Goal: Task Accomplishment & Management: Manage account settings

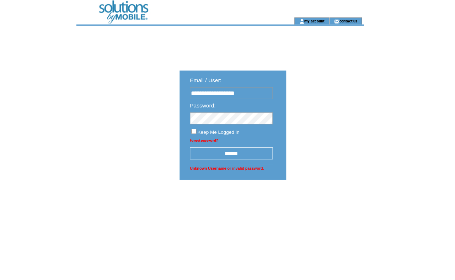
type input "**********"
click at [242, 161] on input "******" at bounding box center [239, 158] width 86 height 12
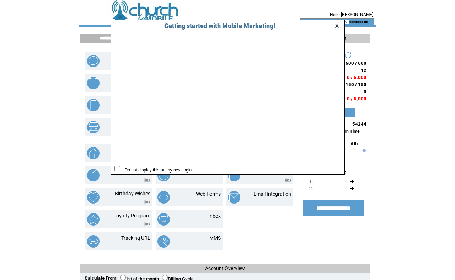
click at [335, 25] on link at bounding box center [338, 25] width 6 height 5
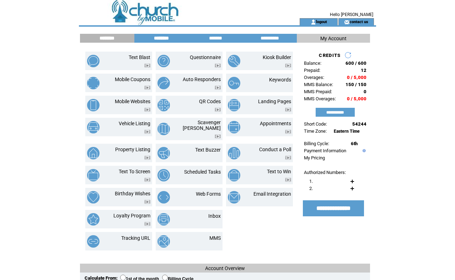
click at [164, 36] on input "********" at bounding box center [161, 38] width 53 height 6
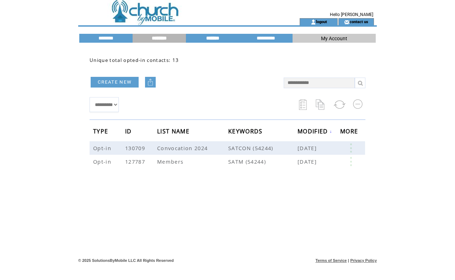
click at [213, 38] on input "*******" at bounding box center [212, 38] width 53 height 6
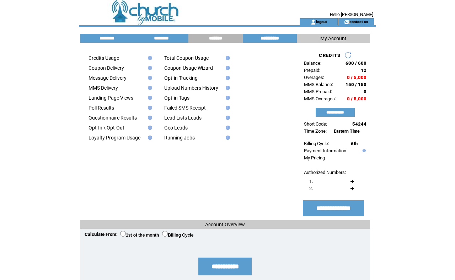
click at [266, 38] on input "**********" at bounding box center [269, 38] width 53 height 6
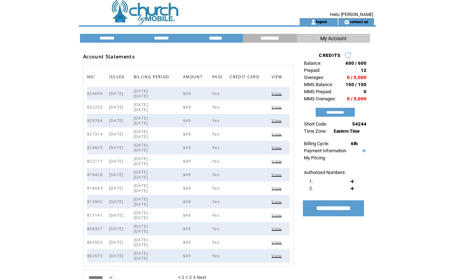
click at [219, 38] on input "*******" at bounding box center [215, 38] width 53 height 6
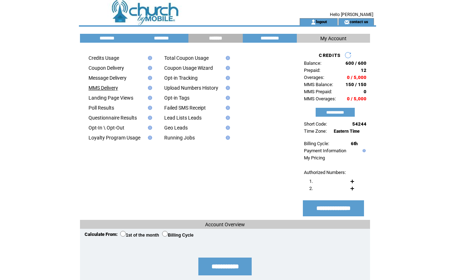
click at [107, 91] on link "MMS Delivery" at bounding box center [104, 88] width 30 height 6
click at [185, 80] on link "Opt-in Tracking" at bounding box center [180, 78] width 33 height 6
click at [106, 39] on input "********" at bounding box center [106, 38] width 53 height 6
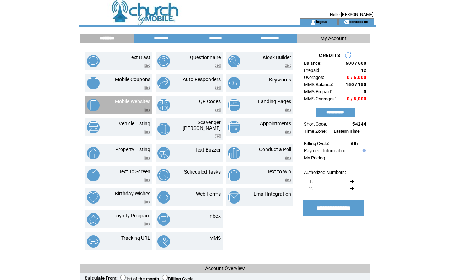
click at [106, 106] on td "Mobile Websites" at bounding box center [127, 104] width 45 height 13
click at [128, 100] on link "Mobile Websites" at bounding box center [133, 101] width 36 height 6
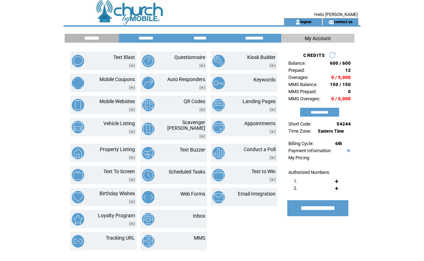
click at [180, 170] on html "**********" at bounding box center [212, 130] width 424 height 261
click at [180, 170] on link "Scheduled Tasks" at bounding box center [187, 172] width 37 height 6
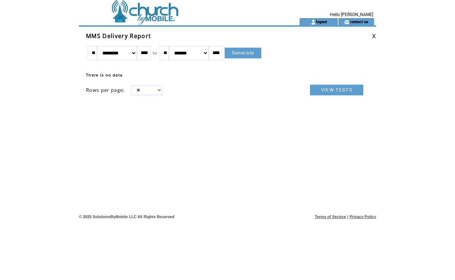
click at [246, 54] on link "Generate" at bounding box center [243, 53] width 37 height 11
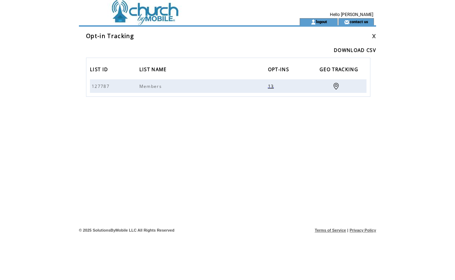
click at [268, 89] on span "13" at bounding box center [272, 86] width 8 height 6
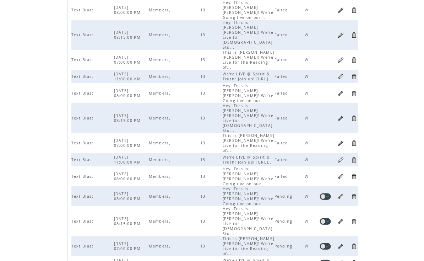
scroll to position [84, 0]
click at [341, 218] on link at bounding box center [341, 221] width 7 height 7
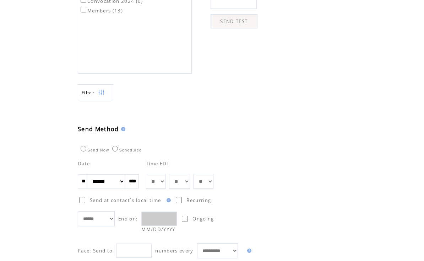
scroll to position [281, 0]
select select "*"
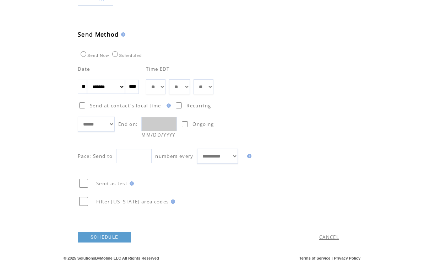
scroll to position [374, 0]
click at [106, 243] on link "SCHEDULE" at bounding box center [104, 237] width 53 height 11
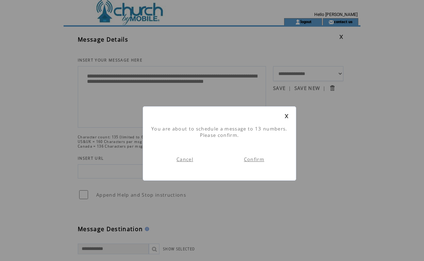
scroll to position [0, 0]
click at [253, 161] on link "Confirm" at bounding box center [254, 159] width 20 height 6
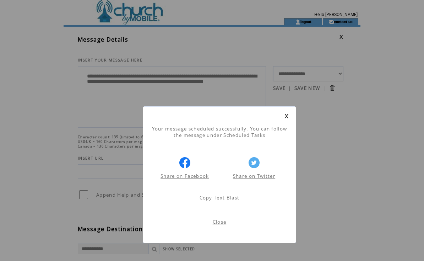
scroll to position [0, 0]
click at [221, 224] on link "Close" at bounding box center [220, 222] width 14 height 6
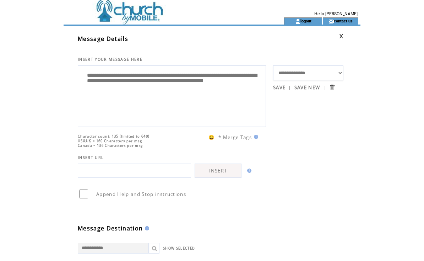
scroll to position [0, 0]
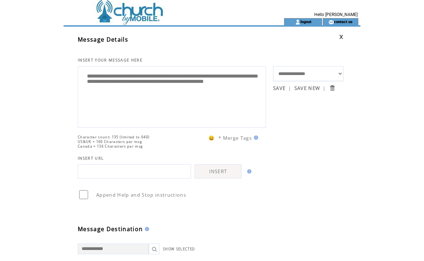
click at [140, 19] on td at bounding box center [161, 21] width 195 height 7
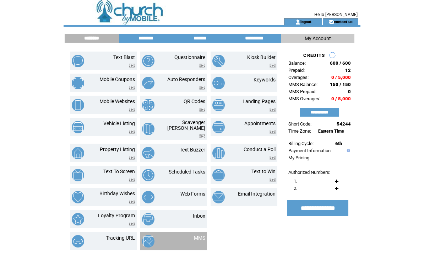
click at [187, 236] on td "MMS" at bounding box center [191, 241] width 28 height 12
click at [178, 175] on div at bounding box center [187, 176] width 37 height 2
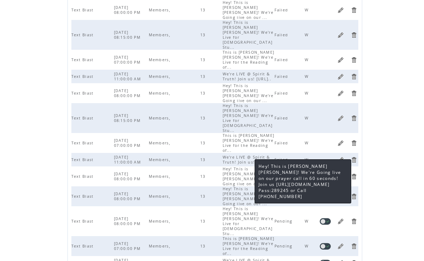
scroll to position [84, 0]
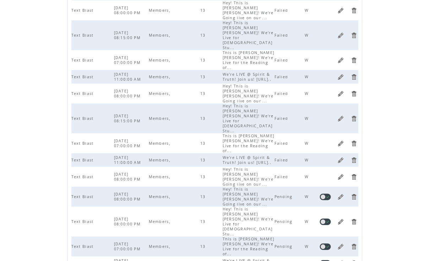
click at [341, 193] on link at bounding box center [341, 196] width 7 height 7
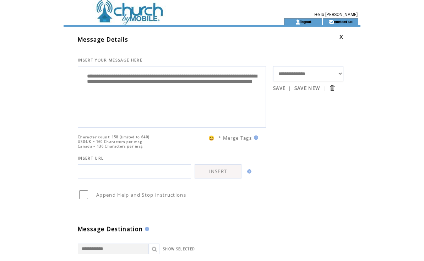
click at [342, 37] on link at bounding box center [341, 36] width 4 height 5
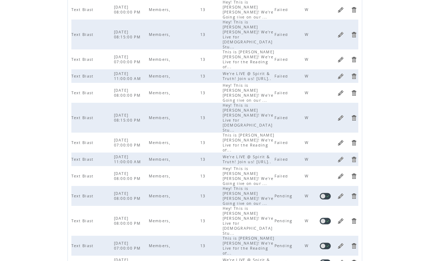
scroll to position [84, 0]
click at [341, 243] on link at bounding box center [341, 246] width 7 height 7
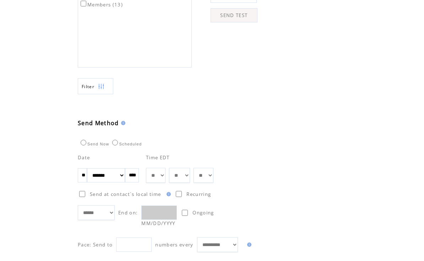
scroll to position [288, 0]
click at [85, 181] on input "**" at bounding box center [82, 174] width 9 height 14
type input "*"
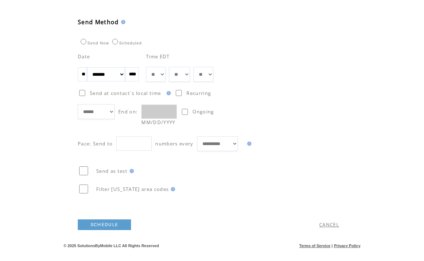
scroll to position [387, 0]
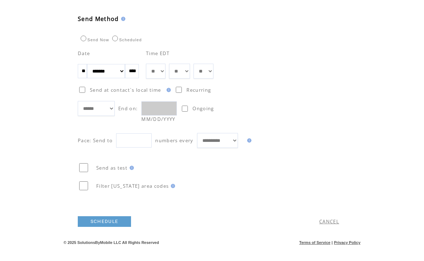
type input "**"
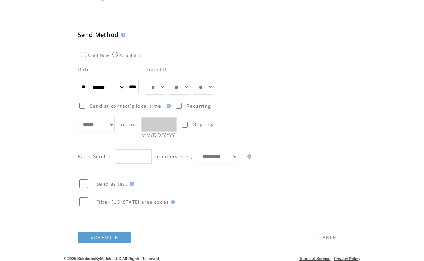
drag, startPoint x: 115, startPoint y: 194, endPoint x: 115, endPoint y: 219, distance: 25.2
click at [115, 219] on tbody "Send as test Filter Texas area codes SCHEDULE CANCEL" at bounding box center [226, 209] width 297 height 90
click at [105, 243] on link "SCHEDULE" at bounding box center [104, 237] width 53 height 11
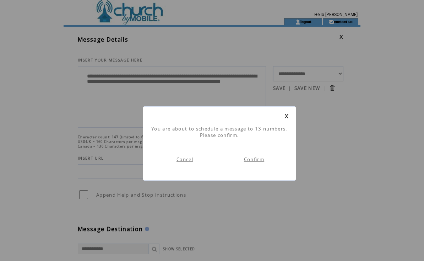
scroll to position [0, 0]
click at [253, 161] on link "Confirm" at bounding box center [254, 159] width 20 height 6
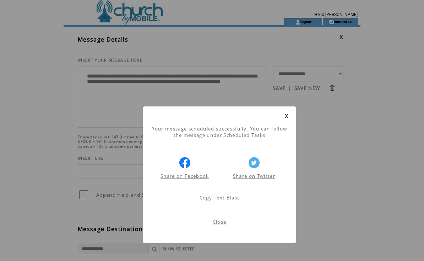
scroll to position [0, 0]
click at [220, 225] on link "Close" at bounding box center [220, 222] width 14 height 6
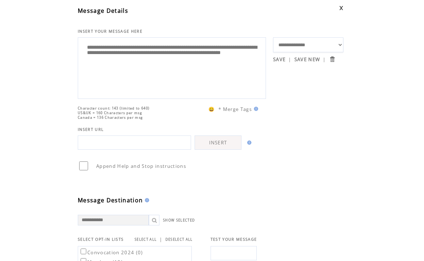
scroll to position [0, 0]
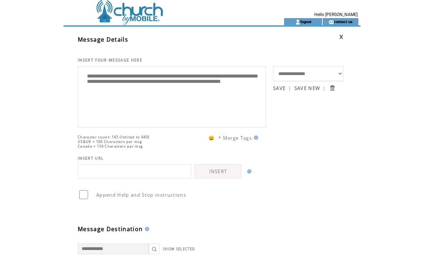
click at [342, 37] on link at bounding box center [341, 36] width 4 height 5
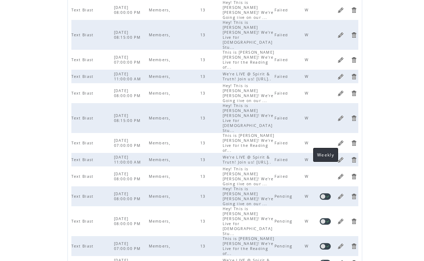
scroll to position [84, 0]
click at [341, 243] on link at bounding box center [341, 246] width 7 height 7
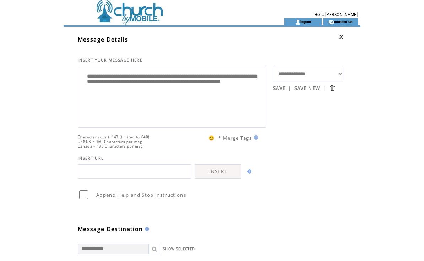
click at [342, 38] on link at bounding box center [341, 36] width 4 height 5
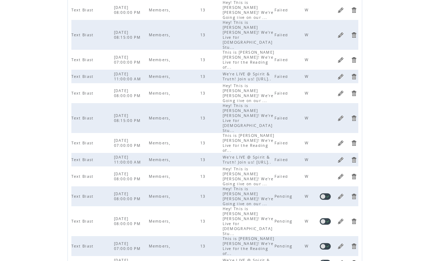
scroll to position [84, 0]
click at [323, 243] on link at bounding box center [325, 246] width 11 height 7
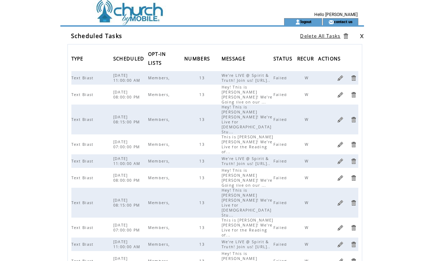
click at [362, 36] on link at bounding box center [362, 36] width 4 height 5
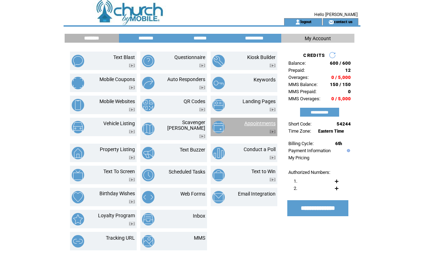
scroll to position [0, 0]
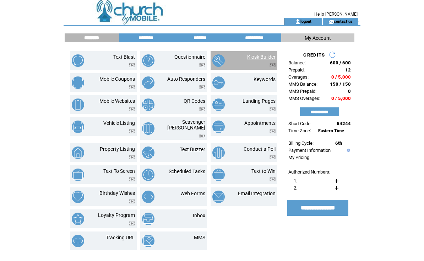
click at [253, 55] on link "Kiosk Builder" at bounding box center [261, 57] width 28 height 6
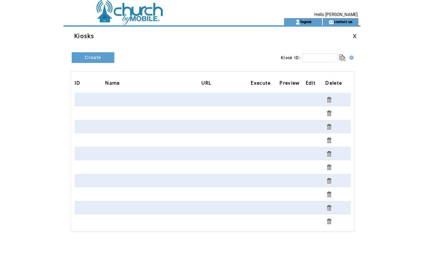
click at [354, 36] on link at bounding box center [355, 36] width 4 height 5
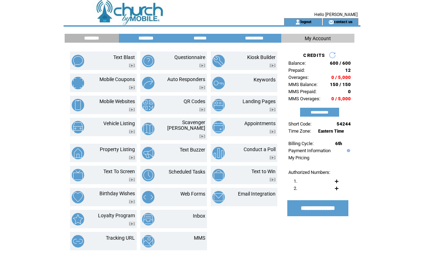
click at [139, 40] on input "********" at bounding box center [145, 38] width 53 height 6
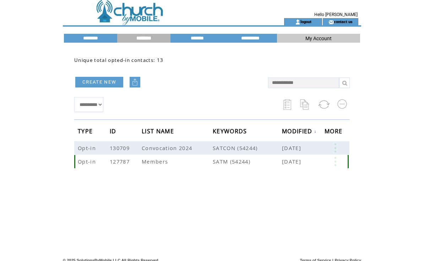
click at [121, 164] on span "127787" at bounding box center [121, 161] width 22 height 7
click at [88, 164] on span "Opt-in" at bounding box center [88, 161] width 20 height 7
click at [159, 163] on span "Members" at bounding box center [156, 161] width 28 height 7
click at [233, 163] on span "SATM (54244)" at bounding box center [247, 161] width 69 height 7
click at [303, 162] on span "Feb 02, 2023" at bounding box center [292, 161] width 21 height 7
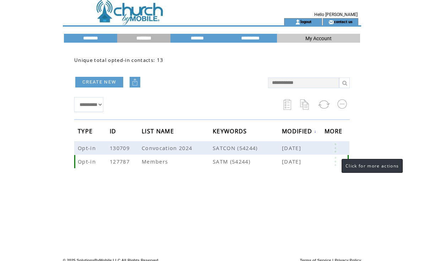
click at [334, 160] on link at bounding box center [335, 161] width 21 height 9
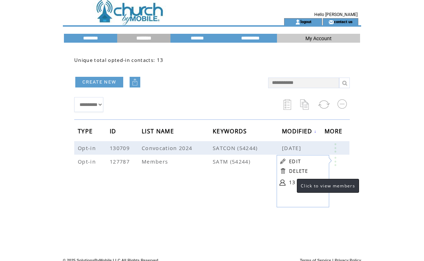
click at [290, 182] on link "13" at bounding box center [307, 182] width 36 height 11
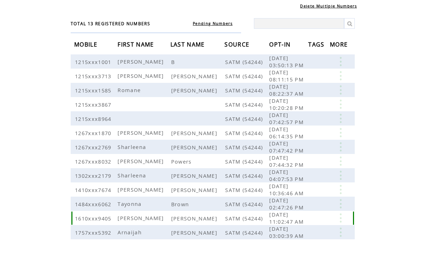
scroll to position [40, 0]
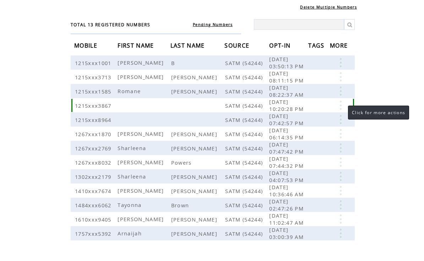
click at [341, 109] on link at bounding box center [340, 105] width 21 height 9
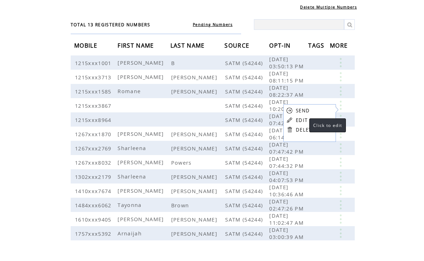
click at [303, 121] on link "EDIT" at bounding box center [302, 120] width 12 height 6
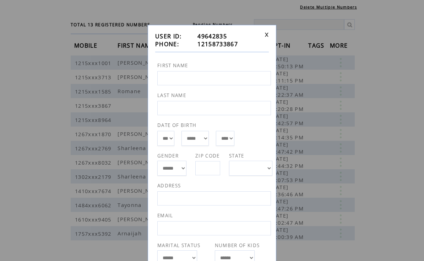
click at [171, 79] on input "text" at bounding box center [214, 78] width 114 height 14
type input "*"
type input "*******"
click at [178, 109] on input "text" at bounding box center [214, 108] width 114 height 14
type input "**********"
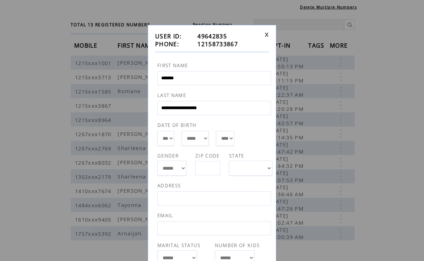
select select "*"
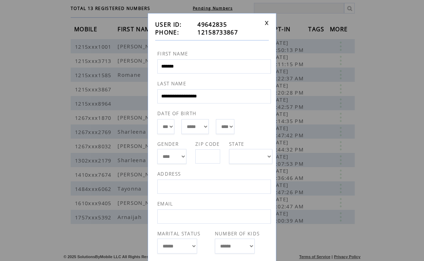
scroll to position [56, 0]
select select "**"
click at [214, 158] on input "text" at bounding box center [208, 156] width 25 height 14
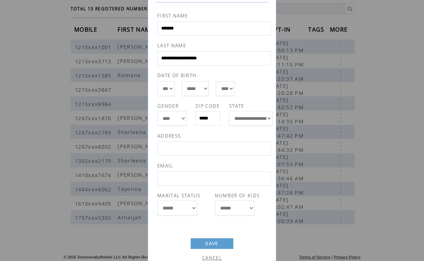
scroll to position [49, 0]
type input "*****"
click at [203, 181] on input "text" at bounding box center [214, 179] width 114 height 14
type input "**********"
select select "*"
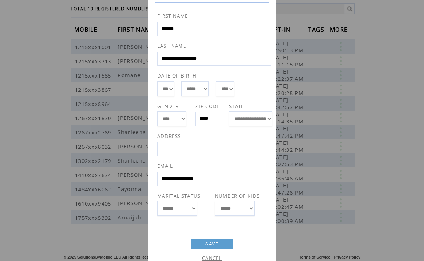
select select "*"
click at [201, 151] on input "text" at bounding box center [214, 149] width 114 height 14
type input "**********"
click at [218, 247] on link "SAVE" at bounding box center [212, 244] width 43 height 11
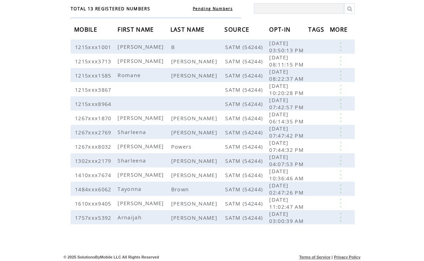
click at [342, 107] on html "**********" at bounding box center [212, 74] width 424 height 261
click at [342, 107] on link at bounding box center [340, 103] width 21 height 9
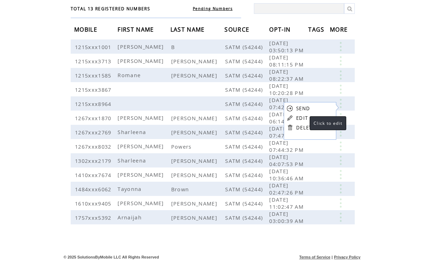
click at [303, 118] on link "EDIT" at bounding box center [302, 118] width 12 height 6
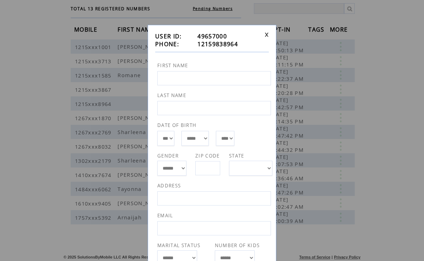
click at [191, 79] on input "text" at bounding box center [214, 78] width 114 height 14
type input "*******"
click at [178, 109] on input "text" at bounding box center [214, 108] width 114 height 14
type input "**********"
select select "*"
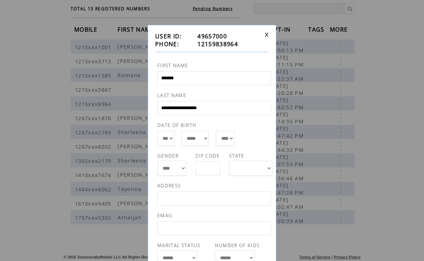
click at [214, 170] on input "text" at bounding box center [208, 168] width 25 height 14
type input "*****"
select select "**"
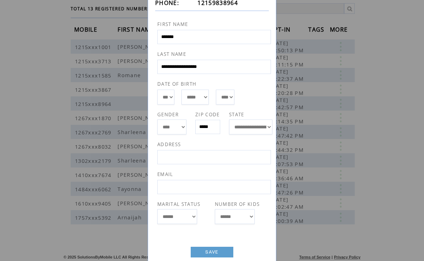
scroll to position [42, 0]
select select "*"
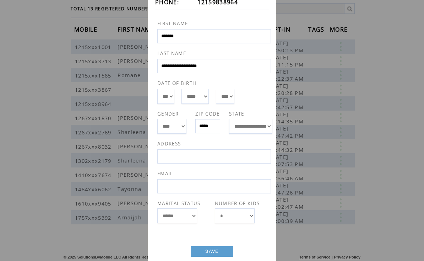
click at [211, 163] on input "text" at bounding box center [214, 156] width 114 height 14
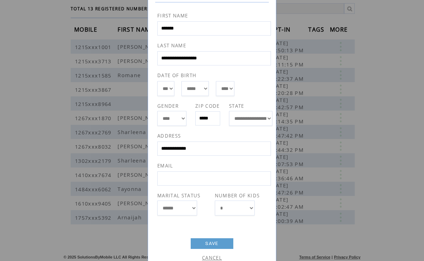
scroll to position [49, 0]
type input "**********"
click at [213, 243] on link "SAVE" at bounding box center [212, 244] width 43 height 11
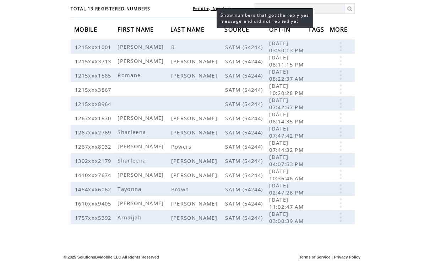
click at [210, 9] on link "Pending Numbers" at bounding box center [213, 8] width 40 height 5
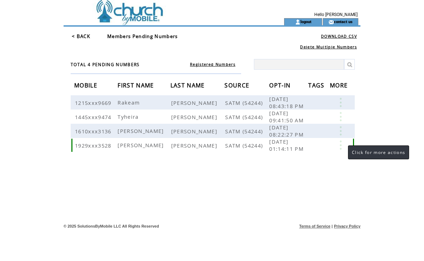
click at [341, 149] on link at bounding box center [340, 144] width 21 height 9
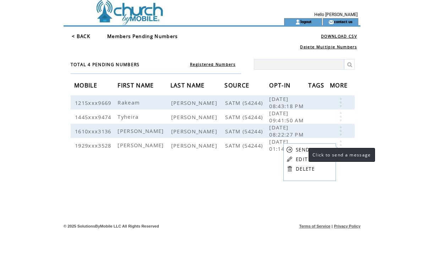
click at [302, 149] on link "SEND" at bounding box center [303, 149] width 14 height 6
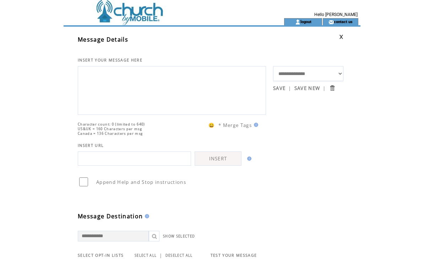
click at [341, 37] on link at bounding box center [341, 36] width 4 height 5
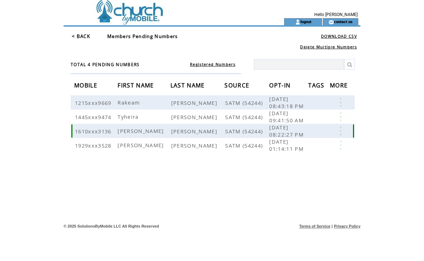
click at [157, 133] on span "Darwin alexander" at bounding box center [142, 130] width 48 height 7
click at [341, 131] on link at bounding box center [340, 130] width 21 height 9
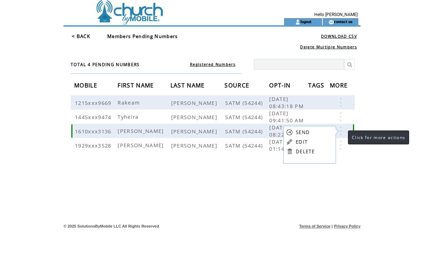
click at [341, 131] on link at bounding box center [340, 130] width 21 height 9
click at [358, 166] on td "TOTAL 4 PENDING NUMBERS Registered Numbers MOBILE FIRST NAME LAST NAME SOURCE O…" at bounding box center [215, 120] width 292 height 143
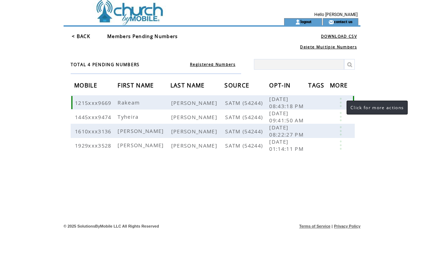
click at [340, 103] on link at bounding box center [340, 102] width 21 height 9
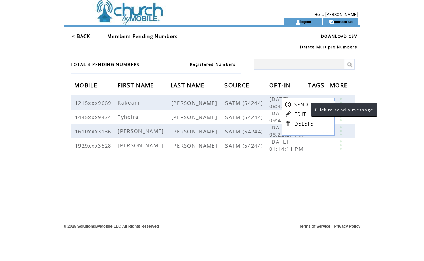
click at [304, 103] on link "SEND" at bounding box center [302, 104] width 14 height 6
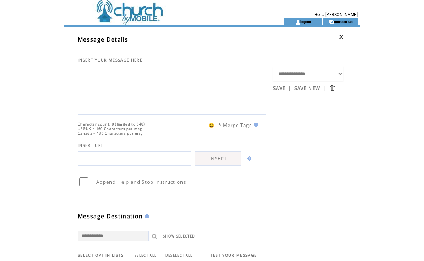
click at [223, 166] on link "INSERT" at bounding box center [218, 158] width 47 height 14
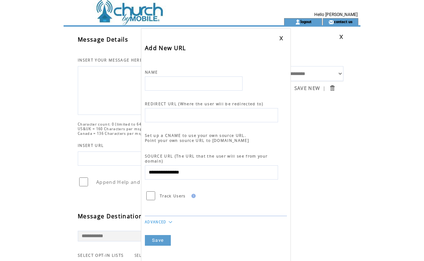
click at [282, 37] on link at bounding box center [281, 38] width 4 height 5
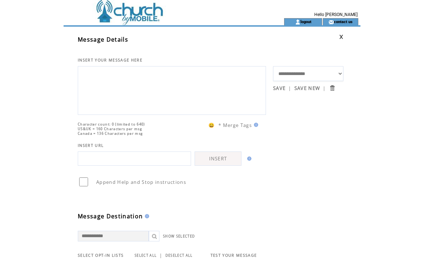
click at [341, 36] on link at bounding box center [341, 36] width 4 height 5
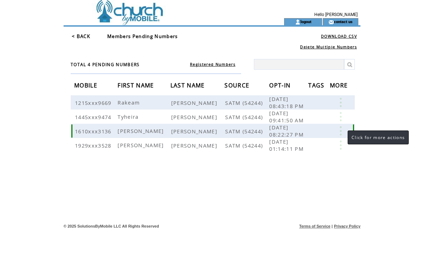
click at [341, 132] on link at bounding box center [340, 130] width 21 height 9
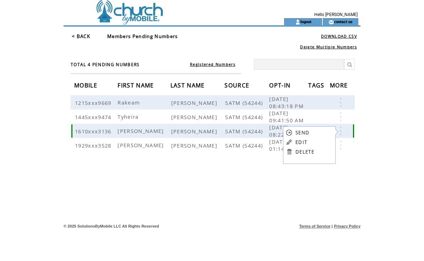
click at [143, 133] on span "[PERSON_NAME]" at bounding box center [142, 130] width 48 height 7
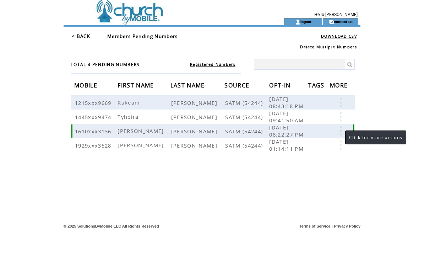
click at [339, 134] on link at bounding box center [340, 130] width 21 height 9
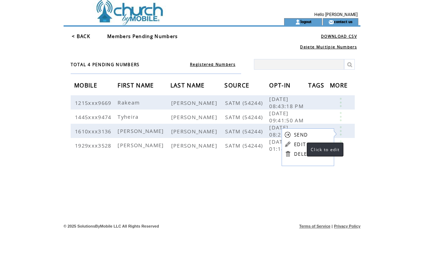
click at [300, 145] on link "EDIT" at bounding box center [300, 144] width 12 height 6
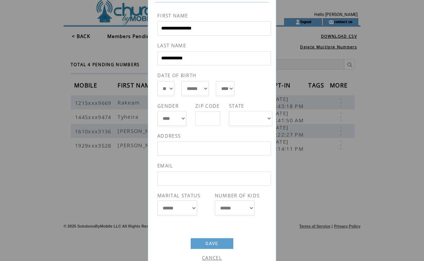
scroll to position [49, 0]
select select "*"
click at [215, 247] on link "SAVE" at bounding box center [212, 244] width 43 height 11
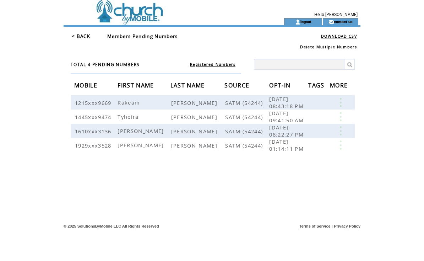
click at [76, 36] on link "< BACK" at bounding box center [81, 36] width 18 height 6
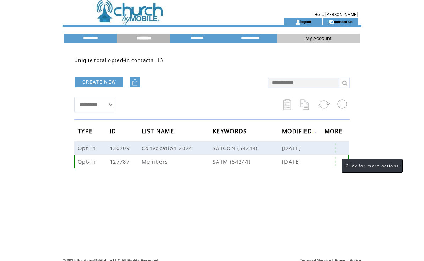
click at [335, 162] on link at bounding box center [335, 161] width 21 height 9
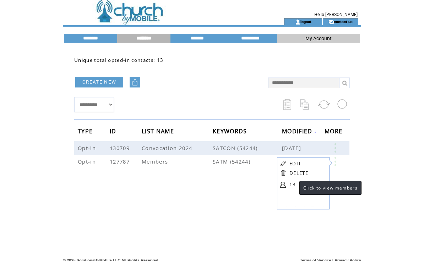
click at [292, 184] on link "13" at bounding box center [308, 184] width 36 height 11
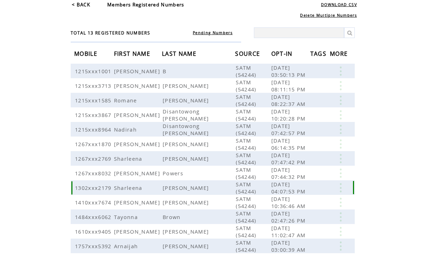
scroll to position [34, 0]
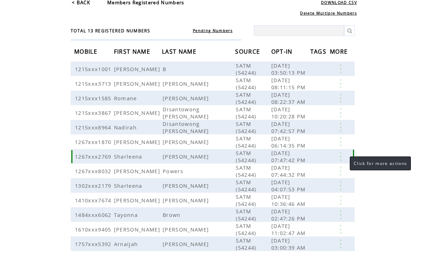
click at [341, 159] on link at bounding box center [340, 156] width 21 height 9
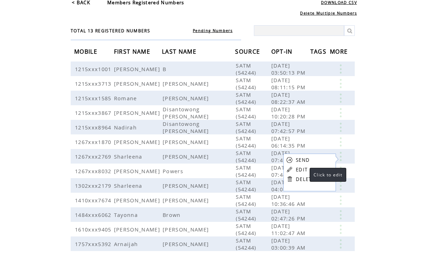
click at [303, 168] on link "EDIT" at bounding box center [302, 169] width 12 height 6
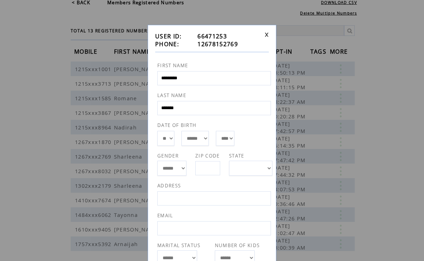
select select "**"
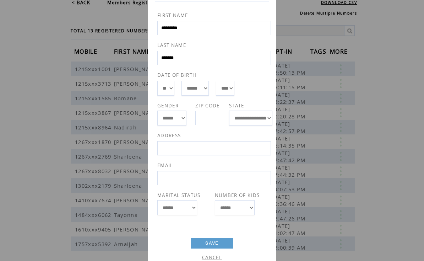
scroll to position [49, 0]
select select "*"
click at [213, 247] on link "SAVE" at bounding box center [212, 244] width 43 height 11
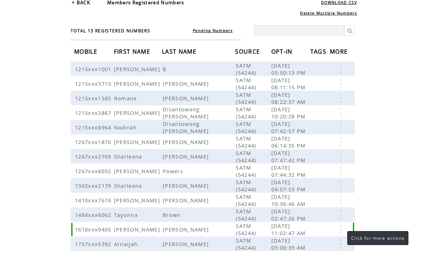
click at [342, 234] on link at bounding box center [340, 229] width 21 height 9
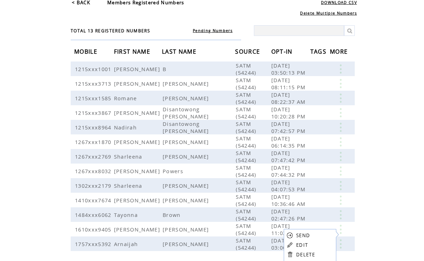
click at [369, 194] on html "**********" at bounding box center [212, 96] width 424 height 261
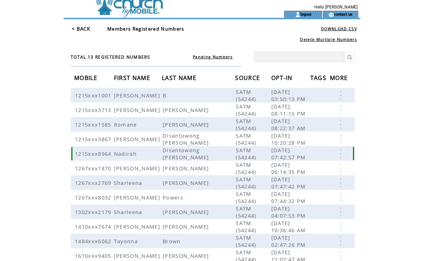
scroll to position [0, 0]
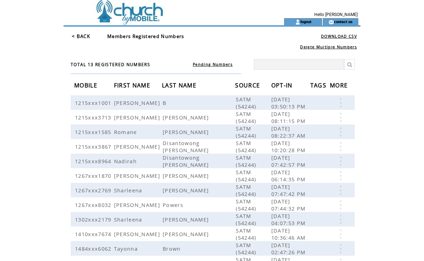
click at [78, 36] on link "< BACK" at bounding box center [81, 36] width 18 height 6
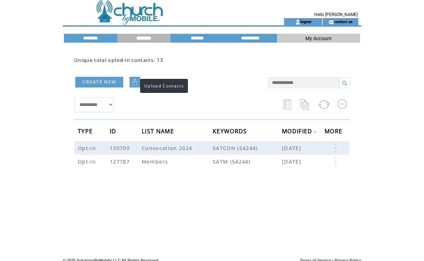
click at [133, 82] on img at bounding box center [135, 82] width 7 height 7
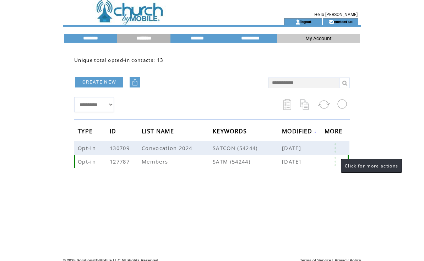
click at [334, 164] on link at bounding box center [335, 161] width 21 height 9
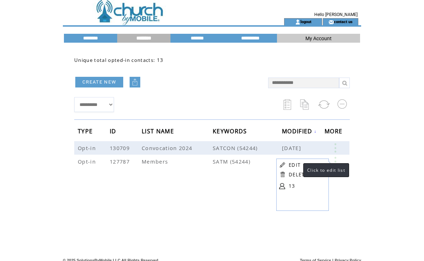
click at [297, 164] on link "EDIT" at bounding box center [295, 165] width 12 height 6
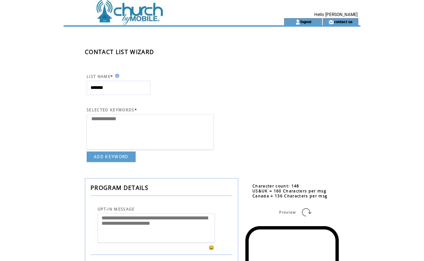
select select
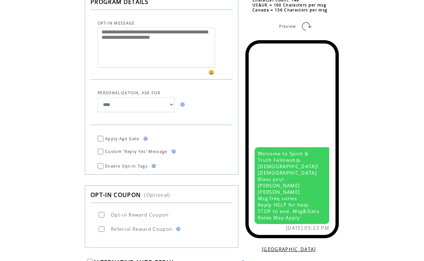
scroll to position [161, 0]
select select "*"
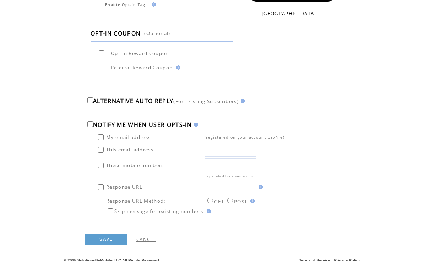
scroll to position [396, 0]
click at [105, 245] on link "SAVE" at bounding box center [106, 239] width 43 height 11
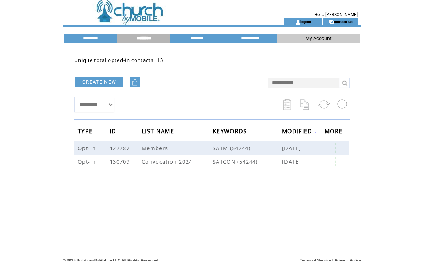
click at [104, 80] on link "CREATE NEW" at bounding box center [99, 82] width 48 height 11
click at [328, 147] on link at bounding box center [335, 147] width 21 height 9
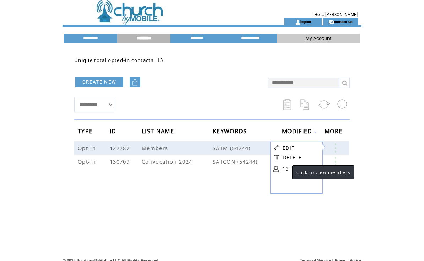
click at [285, 169] on link "13" at bounding box center [301, 169] width 36 height 11
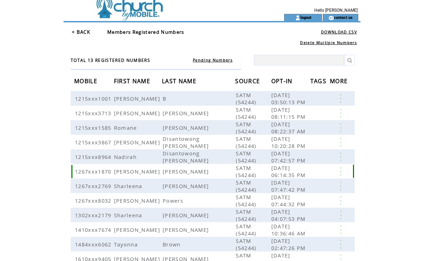
scroll to position [21, 0]
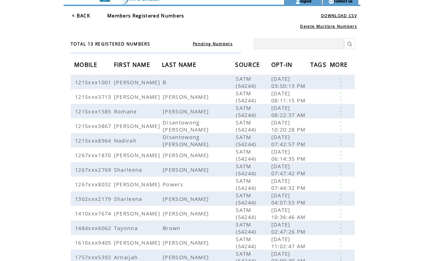
click at [318, 65] on span "TAGS" at bounding box center [320, 65] width 18 height 13
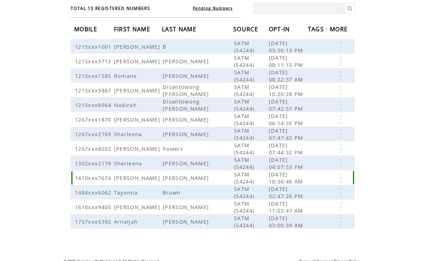
scroll to position [56, 0]
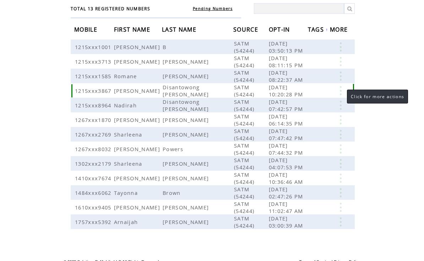
click at [340, 90] on link at bounding box center [340, 90] width 21 height 9
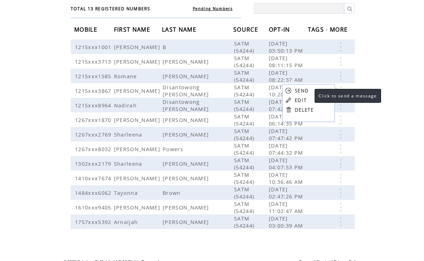
click at [308, 90] on link "SEND" at bounding box center [302, 90] width 14 height 6
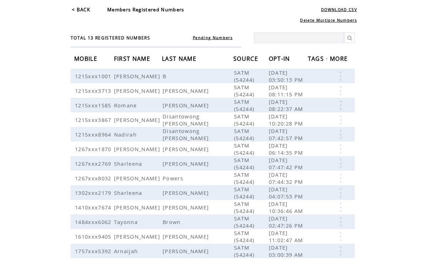
scroll to position [0, 0]
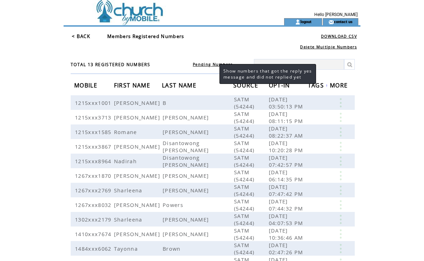
click at [213, 64] on link "Pending Numbers" at bounding box center [213, 64] width 40 height 5
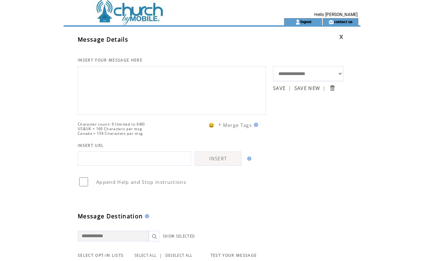
click at [220, 86] on textarea at bounding box center [172, 89] width 181 height 43
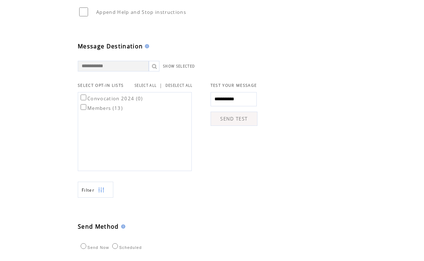
scroll to position [178, 0]
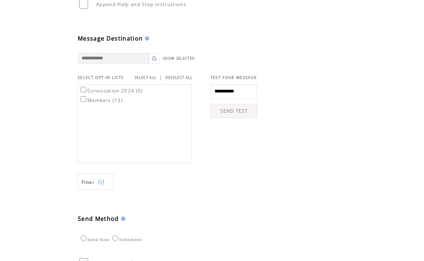
click at [93, 185] on span "Filter" at bounding box center [88, 182] width 13 height 6
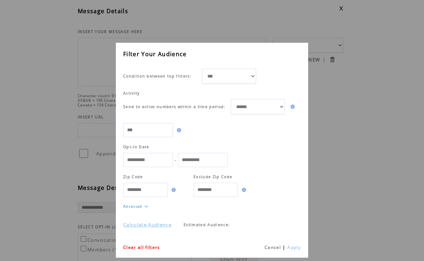
scroll to position [25, 0]
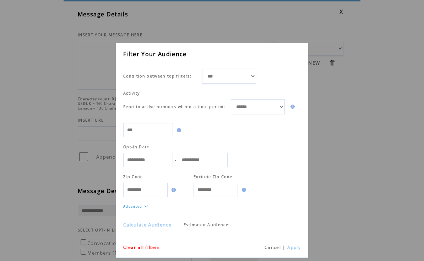
click at [269, 250] on link "Cancel" at bounding box center [273, 247] width 16 height 6
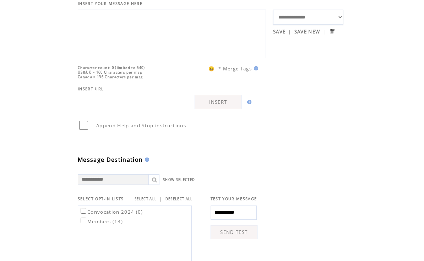
scroll to position [0, 0]
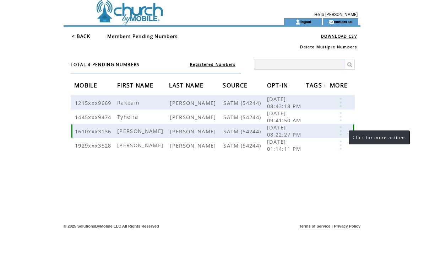
click at [342, 134] on link at bounding box center [340, 130] width 21 height 9
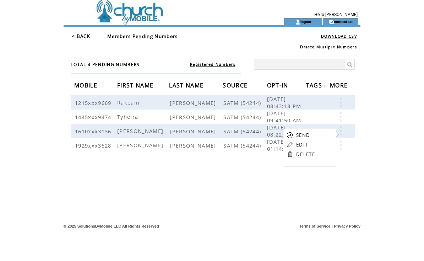
click at [316, 135] on table "SEND EDIT DELETE" at bounding box center [301, 145] width 34 height 32
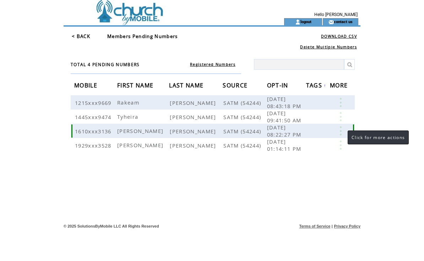
click at [341, 133] on link at bounding box center [340, 130] width 21 height 9
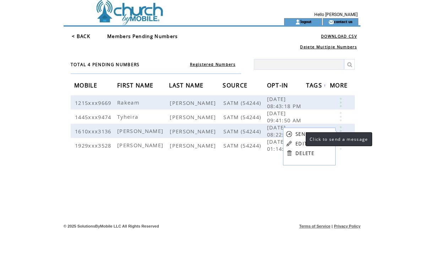
click at [299, 133] on link "SEND" at bounding box center [303, 134] width 14 height 6
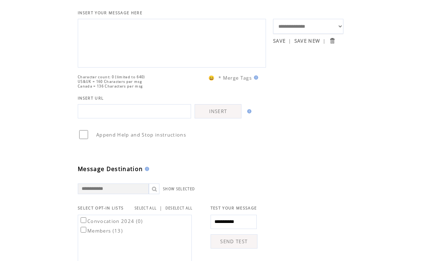
scroll to position [39, 0]
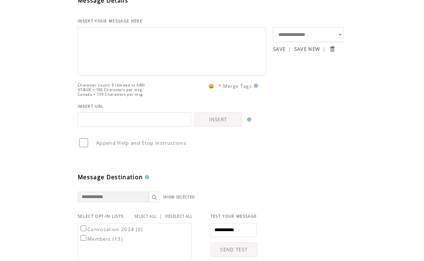
click at [213, 72] on textarea at bounding box center [172, 50] width 181 height 43
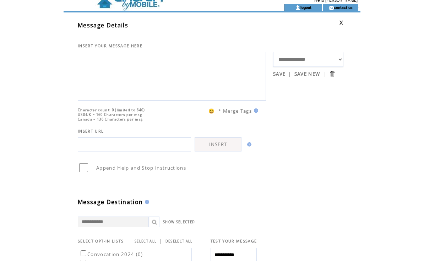
scroll to position [0, 0]
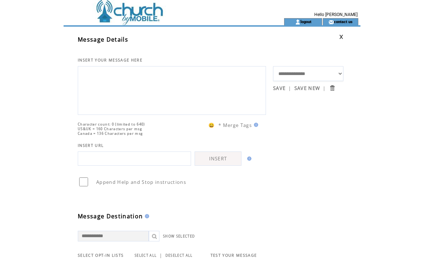
click at [342, 37] on link at bounding box center [341, 36] width 4 height 5
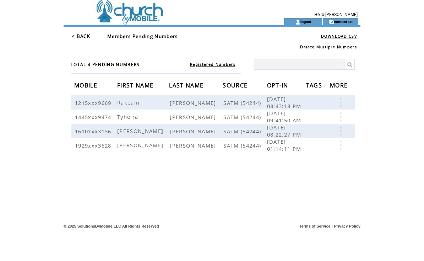
click at [80, 37] on link "< BACK" at bounding box center [81, 36] width 18 height 6
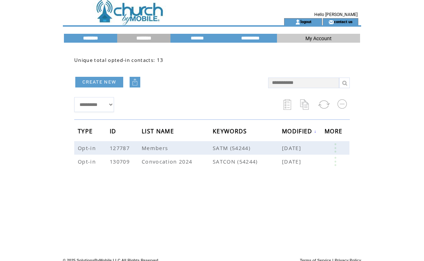
click at [95, 40] on input "********" at bounding box center [90, 38] width 53 height 6
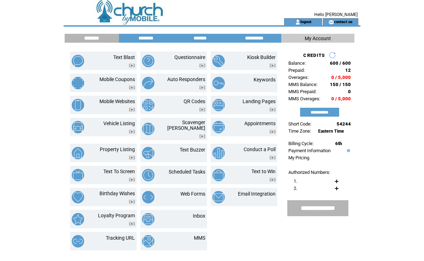
click at [328, 212] on input "**********" at bounding box center [318, 207] width 58 height 7
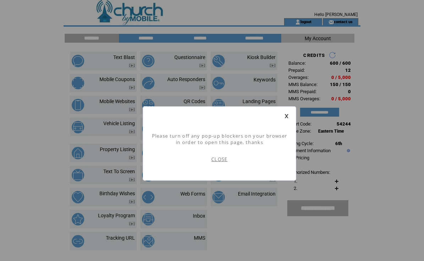
scroll to position [0, 0]
click at [219, 162] on link "CLOSE" at bounding box center [220, 159] width 16 height 6
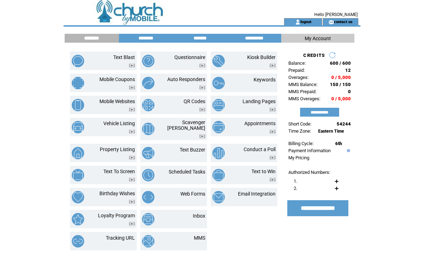
click at [336, 183] on link at bounding box center [337, 182] width 4 height 4
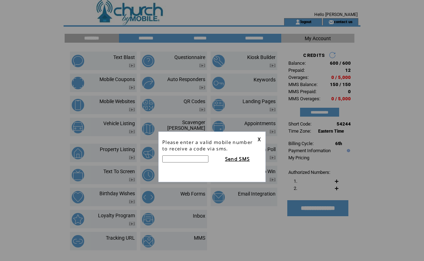
click at [259, 140] on link "X" at bounding box center [259, 139] width 3 height 6
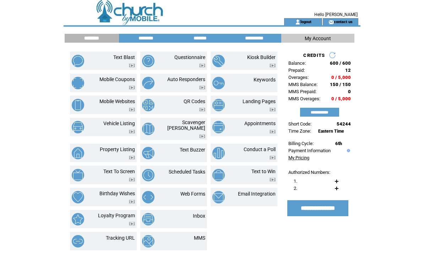
click at [305, 160] on link "My Pricing" at bounding box center [299, 157] width 21 height 5
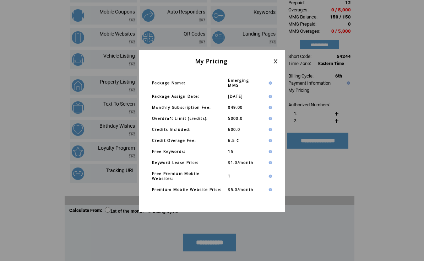
scroll to position [73, 0]
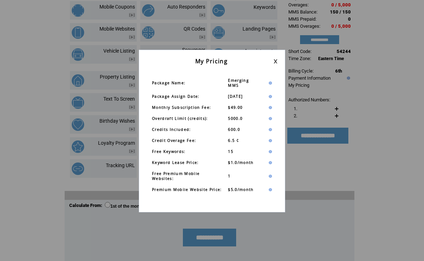
click at [275, 61] on link at bounding box center [276, 61] width 4 height 5
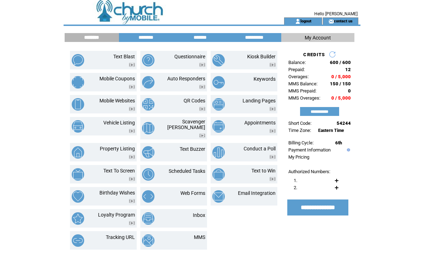
scroll to position [0, 0]
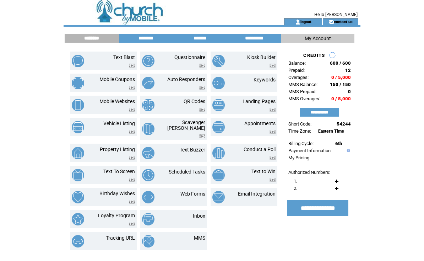
click at [83, 37] on input "********" at bounding box center [91, 38] width 53 height 6
click at [132, 65] on img at bounding box center [132, 66] width 6 height 4
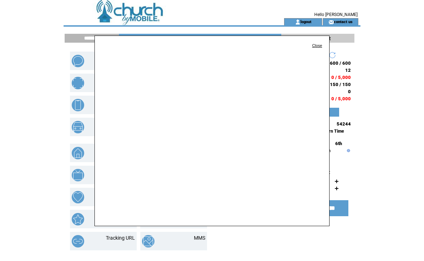
click at [317, 46] on link "Close" at bounding box center [317, 45] width 10 height 4
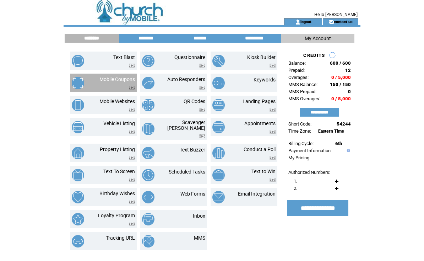
click at [133, 88] on img at bounding box center [132, 88] width 6 height 4
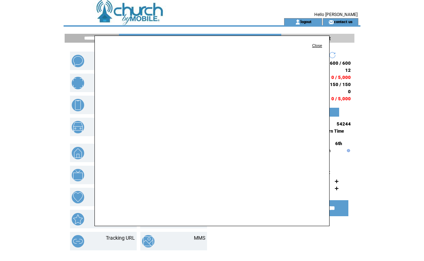
click at [319, 46] on link "Close" at bounding box center [317, 45] width 10 height 4
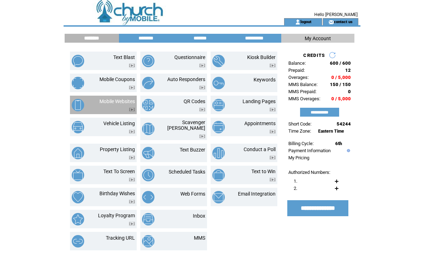
click at [132, 110] on img at bounding box center [132, 110] width 6 height 4
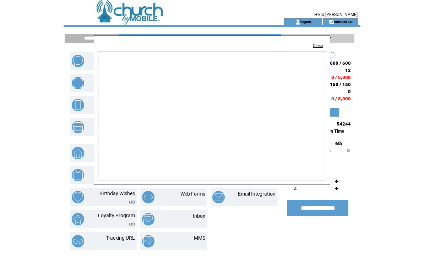
click at [312, 43] on p "Close" at bounding box center [212, 45] width 229 height 4
click at [319, 46] on link "Close" at bounding box center [318, 45] width 10 height 4
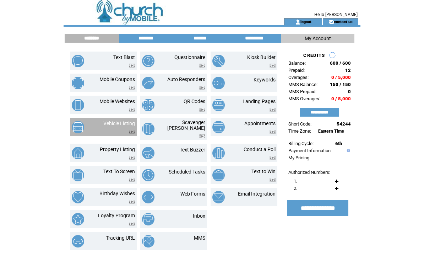
click at [132, 133] on img at bounding box center [132, 132] width 6 height 4
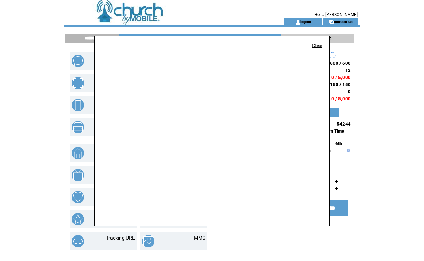
click at [316, 46] on link "Close" at bounding box center [317, 45] width 10 height 4
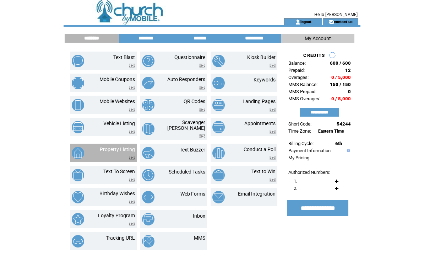
click at [132, 156] on img at bounding box center [132, 158] width 6 height 4
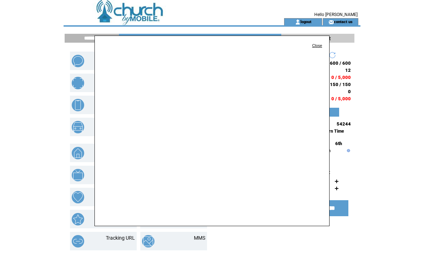
click at [316, 45] on link "Close" at bounding box center [317, 45] width 10 height 4
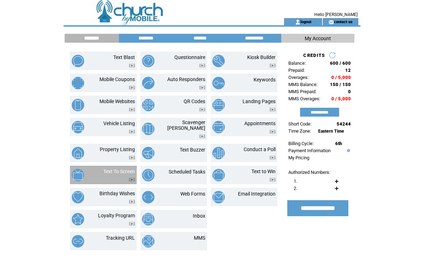
click at [132, 178] on img at bounding box center [132, 180] width 6 height 4
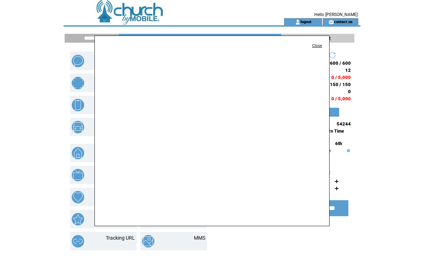
click at [317, 46] on link "Close" at bounding box center [317, 45] width 10 height 4
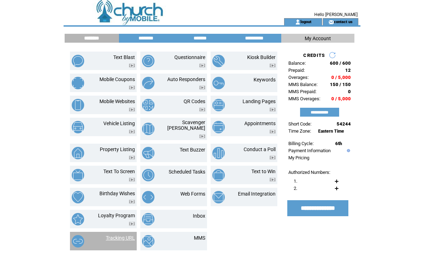
click at [125, 235] on link "Tracking URL" at bounding box center [120, 238] width 29 height 6
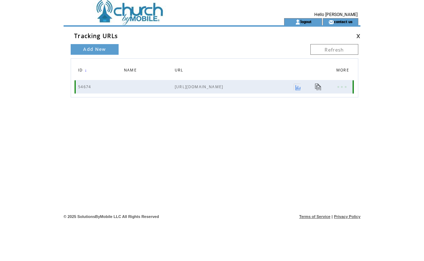
click at [200, 87] on span "[URL][DOMAIN_NAME]" at bounding box center [234, 86] width 119 height 5
click at [294, 89] on link at bounding box center [297, 87] width 7 height 7
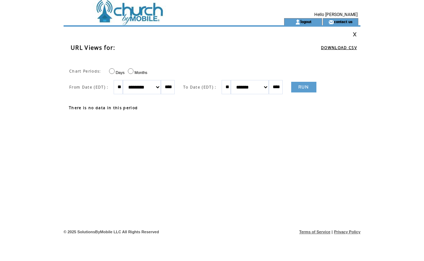
click at [308, 89] on link "RUN" at bounding box center [303, 87] width 25 height 11
click at [355, 34] on link at bounding box center [355, 34] width 4 height 5
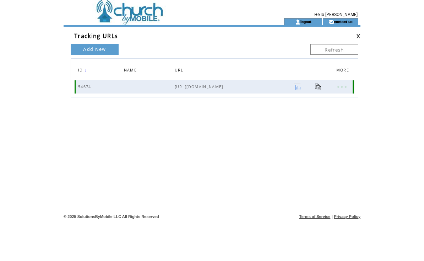
click at [315, 88] on link at bounding box center [318, 87] width 7 height 7
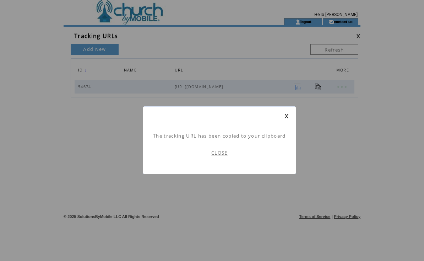
click at [220, 153] on link "CLOSE" at bounding box center [220, 153] width 16 height 6
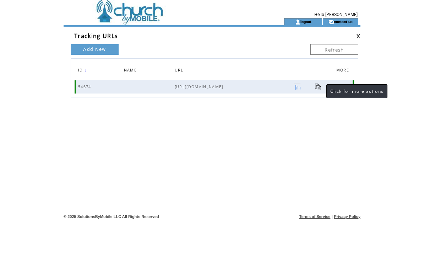
click at [337, 88] on link at bounding box center [342, 86] width 11 height 9
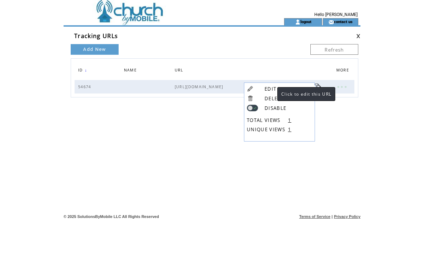
click at [271, 89] on link "EDIT" at bounding box center [271, 89] width 12 height 6
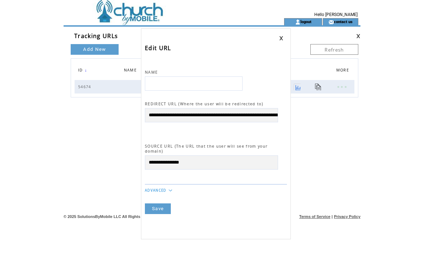
click at [281, 37] on link at bounding box center [281, 38] width 4 height 5
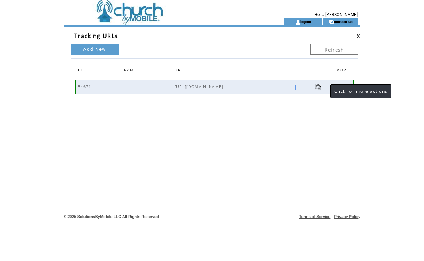
click at [337, 87] on link at bounding box center [342, 86] width 11 height 9
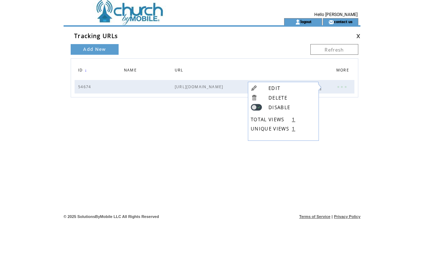
click at [287, 131] on link "UNIQUE VIEWS" at bounding box center [270, 128] width 38 height 6
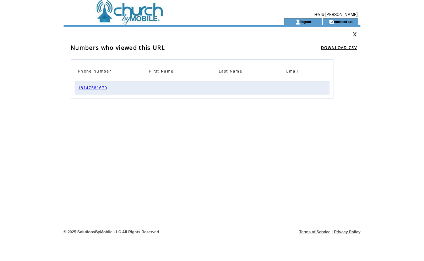
click at [354, 32] on link at bounding box center [355, 34] width 4 height 5
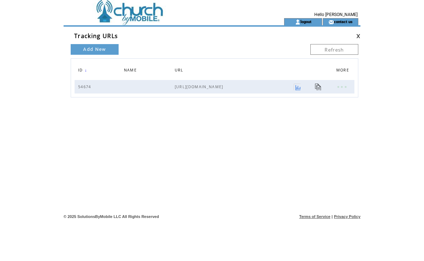
click at [358, 36] on link at bounding box center [359, 36] width 4 height 5
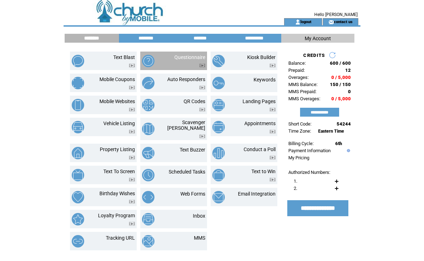
click at [202, 65] on img at bounding box center [202, 66] width 6 height 4
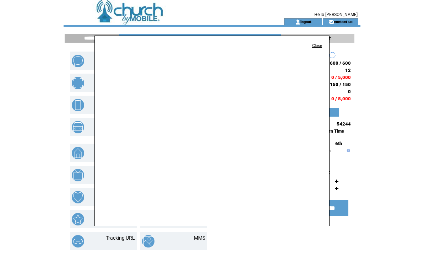
click at [317, 45] on link "Close" at bounding box center [317, 45] width 10 height 4
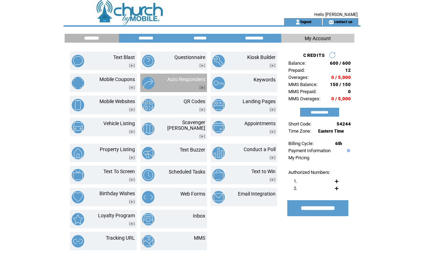
click at [202, 87] on img at bounding box center [202, 88] width 6 height 4
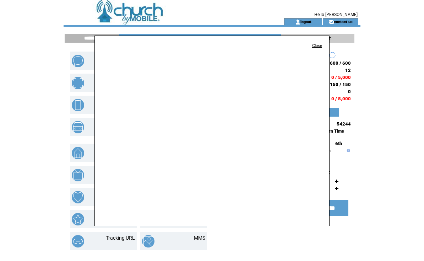
click at [318, 43] on link "Close" at bounding box center [317, 45] width 10 height 4
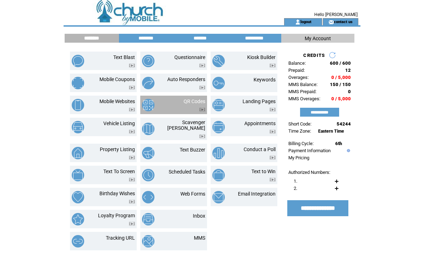
click at [202, 108] on img at bounding box center [202, 110] width 6 height 4
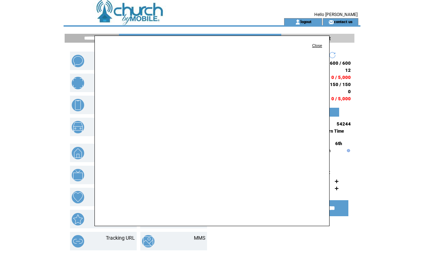
click at [314, 45] on link "Close" at bounding box center [317, 45] width 10 height 4
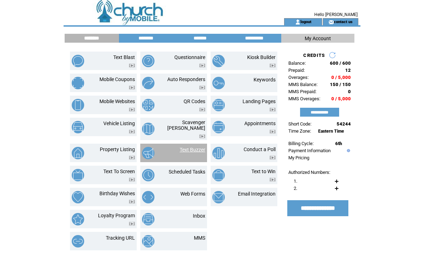
click at [201, 147] on link "Text Buzzer" at bounding box center [193, 150] width 26 height 6
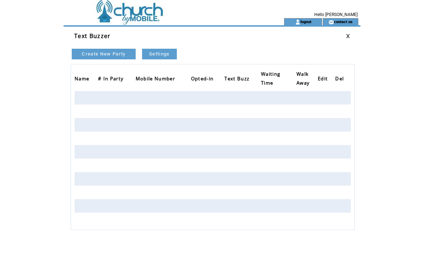
click at [349, 35] on link at bounding box center [348, 36] width 4 height 5
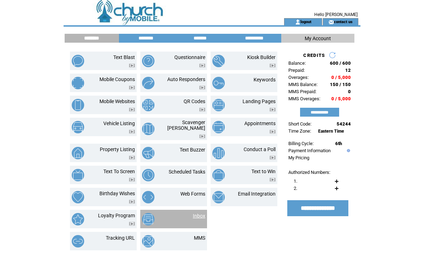
click at [199, 213] on link "Inbox" at bounding box center [199, 216] width 12 height 6
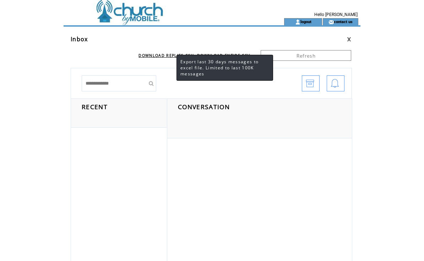
click at [170, 57] on link "DOWNLOAD REPLIES CSV" at bounding box center [166, 55] width 55 height 5
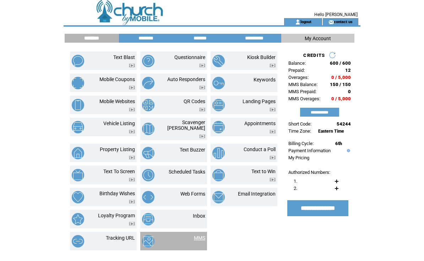
click at [200, 235] on link "MMS" at bounding box center [199, 238] width 11 height 6
click at [107, 12] on td at bounding box center [161, 9] width 195 height 18
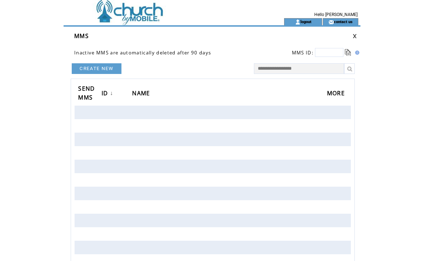
click at [112, 69] on link "CREATE NEW" at bounding box center [97, 68] width 50 height 11
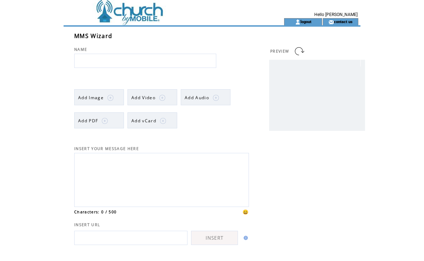
click at [121, 61] on input "text" at bounding box center [145, 61] width 142 height 14
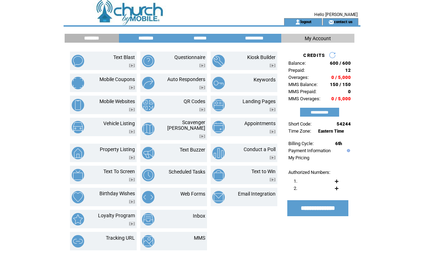
click at [143, 39] on input "********" at bounding box center [145, 38] width 53 height 6
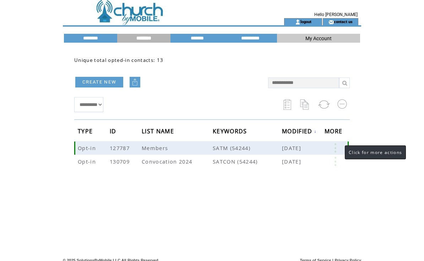
click at [338, 148] on link at bounding box center [335, 147] width 21 height 9
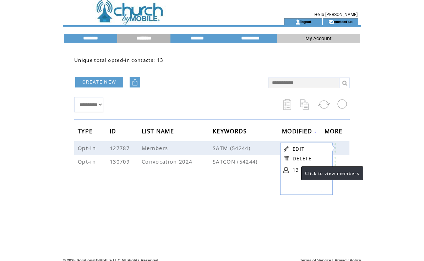
click at [294, 172] on link "13" at bounding box center [311, 170] width 36 height 11
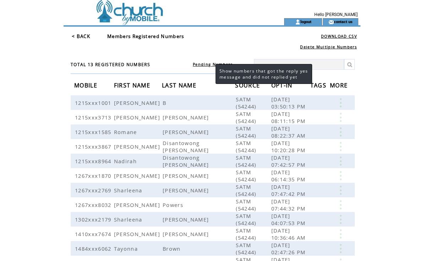
click at [209, 65] on link "Pending Numbers" at bounding box center [213, 64] width 40 height 5
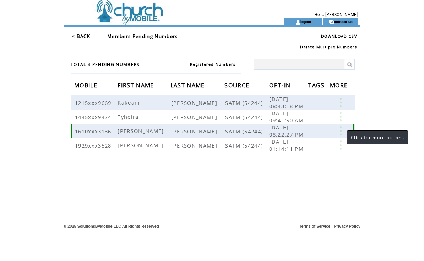
click at [340, 134] on link at bounding box center [340, 130] width 21 height 9
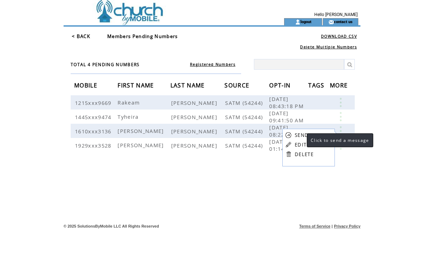
click at [300, 134] on link "SEND" at bounding box center [302, 135] width 14 height 6
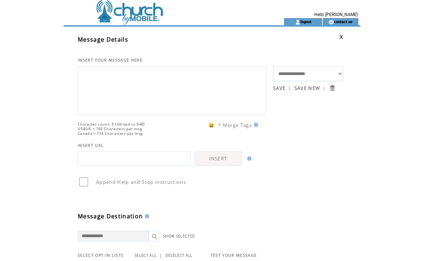
click at [150, 93] on textarea at bounding box center [172, 89] width 181 height 43
click at [312, 89] on link "SAVE NEW" at bounding box center [308, 88] width 26 height 6
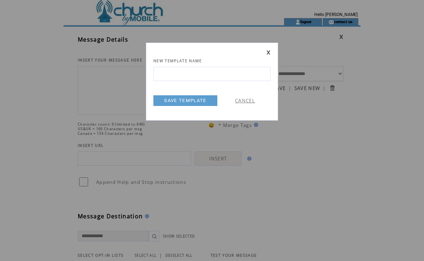
click at [269, 52] on link at bounding box center [269, 52] width 4 height 5
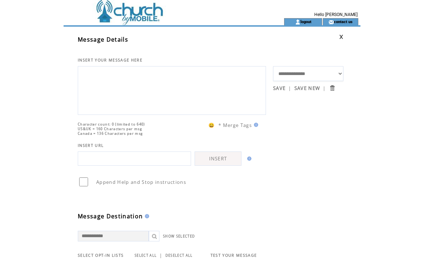
click at [326, 148] on table "**********" at bounding box center [211, 225] width 266 height 390
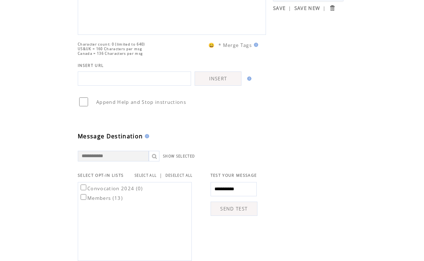
scroll to position [80, 0]
click at [130, 162] on input "text" at bounding box center [113, 156] width 71 height 11
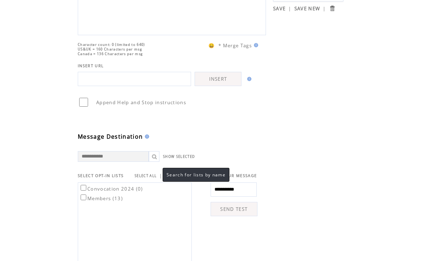
click at [156, 162] on link at bounding box center [154, 156] width 11 height 11
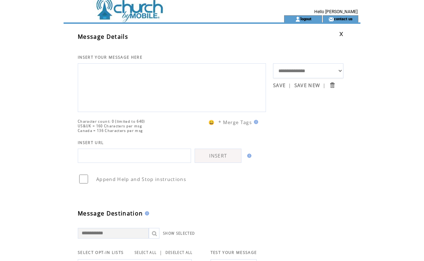
scroll to position [0, 0]
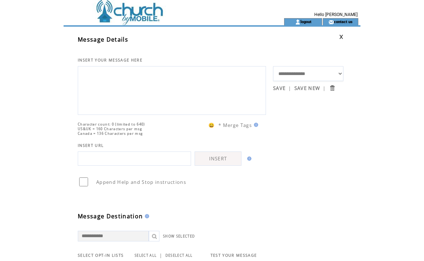
click at [343, 36] on link at bounding box center [341, 36] width 4 height 5
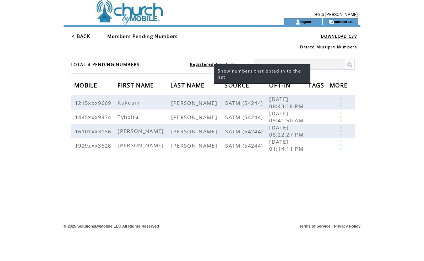
click at [208, 64] on link "Registered Numbers" at bounding box center [212, 64] width 45 height 5
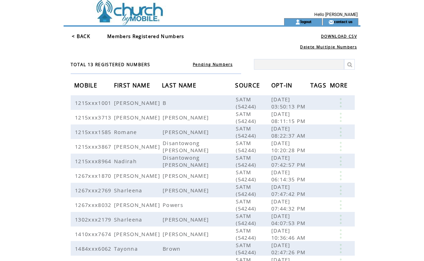
click at [122, 16] on td at bounding box center [161, 9] width 195 height 18
